Goal: Task Accomplishment & Management: Manage account settings

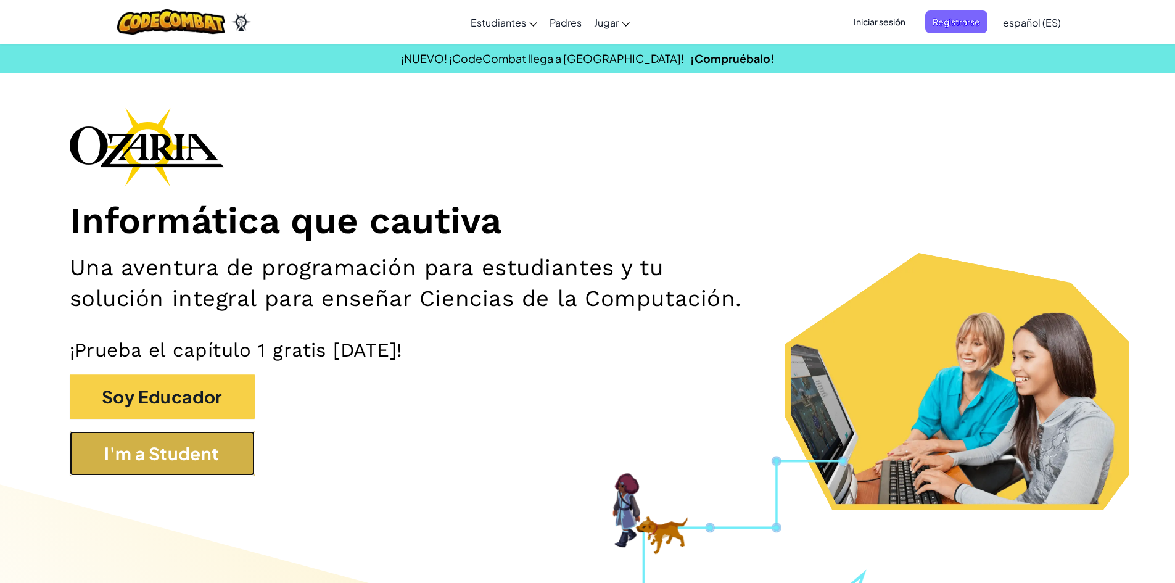
click at [212, 452] on button "I'm a Student" at bounding box center [162, 453] width 185 height 44
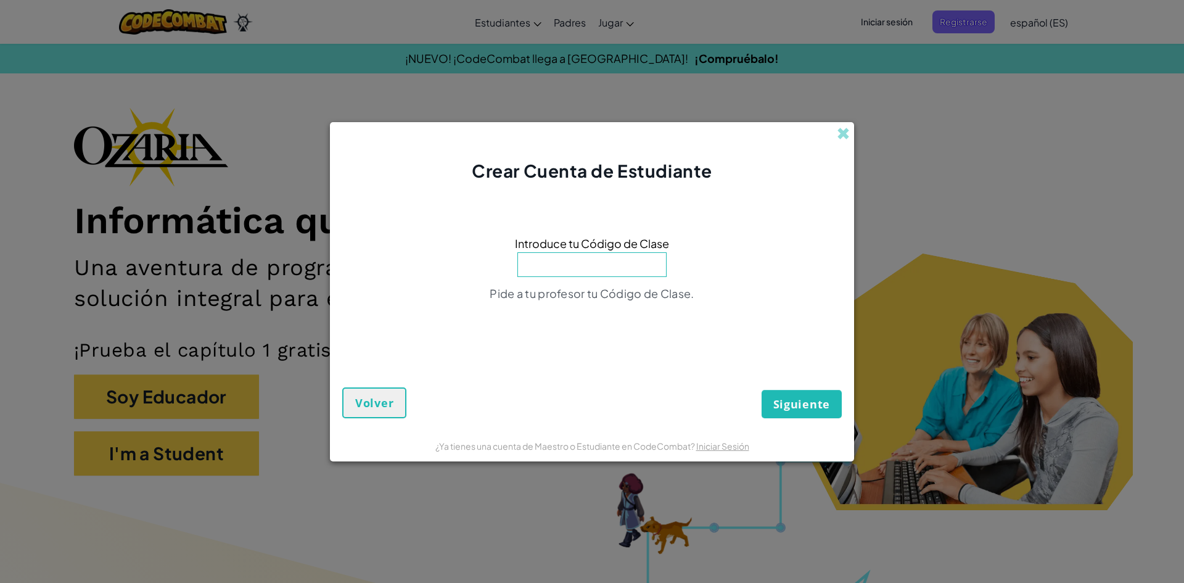
click at [998, 263] on div "Crear Cuenta de Estudiante Introduce tu Código de Clase Pide a tu profesor tu C…" at bounding box center [592, 291] width 1184 height 583
click at [837, 132] on span at bounding box center [843, 133] width 13 height 13
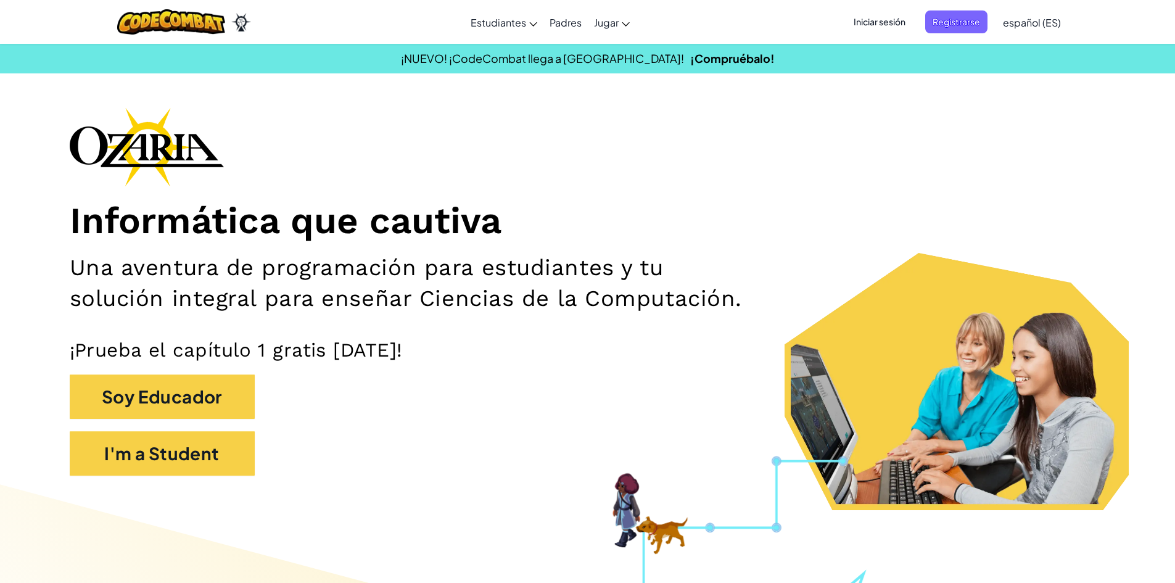
click at [881, 27] on span "Iniciar sesión" at bounding box center [879, 21] width 67 height 23
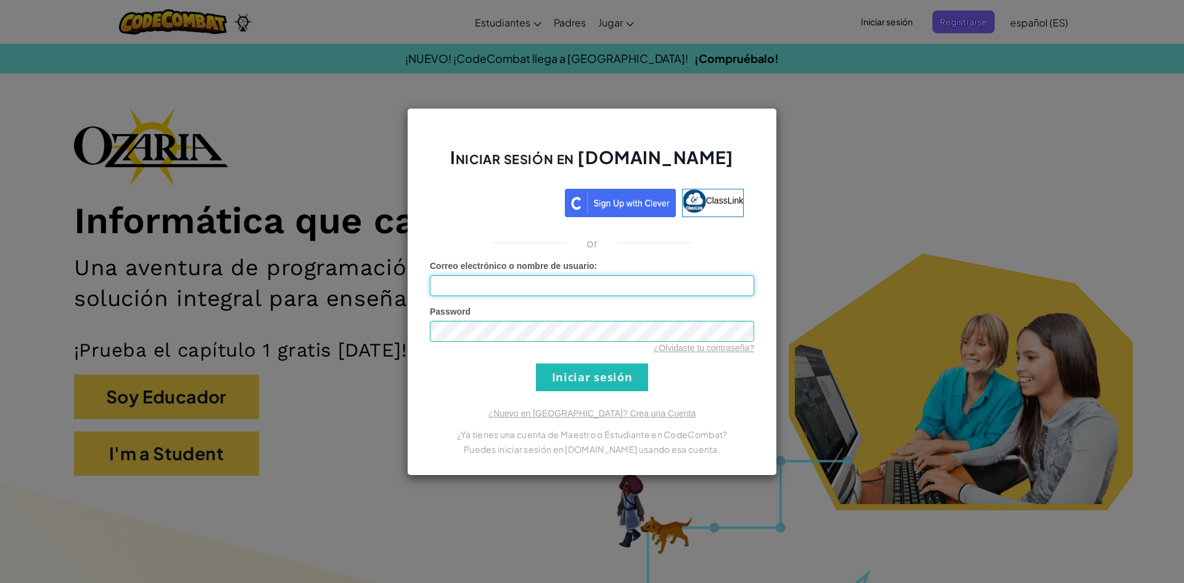
click at [564, 276] on input "Correo electrónico o nombre de usuario :" at bounding box center [592, 285] width 324 height 21
click at [527, 292] on input "AL07167620" at bounding box center [592, 285] width 324 height 21
type input "[EMAIL_ADDRESS][DOMAIN_NAME]"
click at [603, 373] on input "Iniciar sesión" at bounding box center [592, 377] width 112 height 28
